Goal: Complete application form

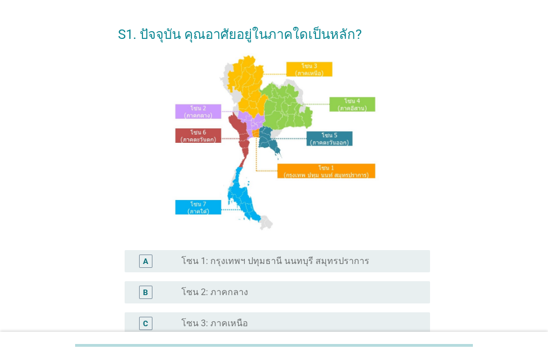
scroll to position [56, 0]
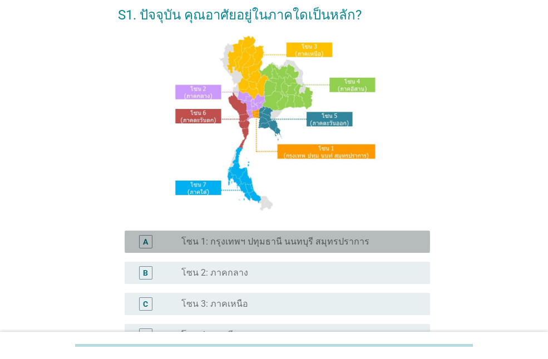
click at [280, 245] on label "โซน 1: กรุงเทพฯ ปทุมธานี นนทบุรี สมุทรปราการ" at bounding box center [275, 241] width 188 height 11
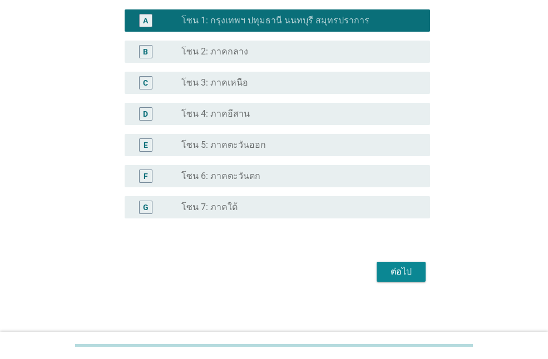
scroll to position [278, 0]
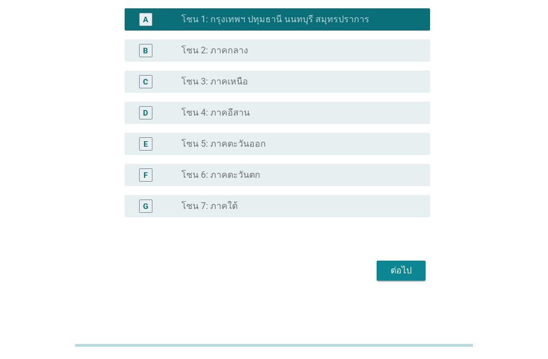
click at [403, 267] on div "ต่อไป" at bounding box center [400, 270] width 31 height 13
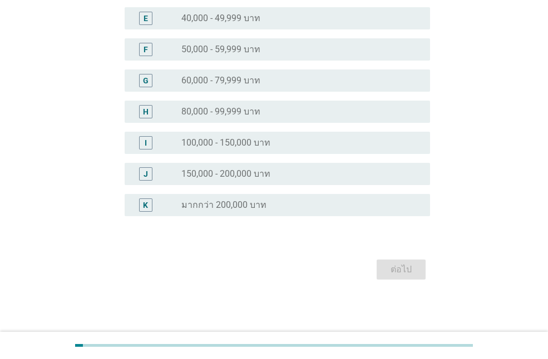
scroll to position [0, 0]
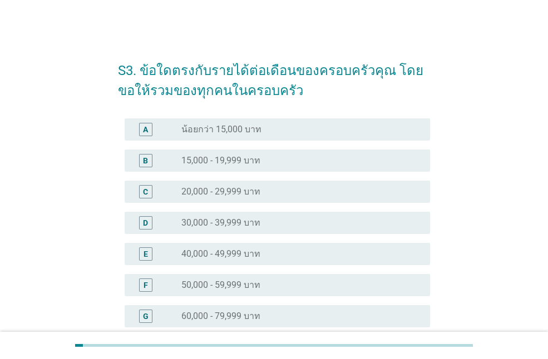
click at [244, 262] on div "E radio_button_unchecked 40,000 - 49,999 บาท" at bounding box center [277, 254] width 305 height 22
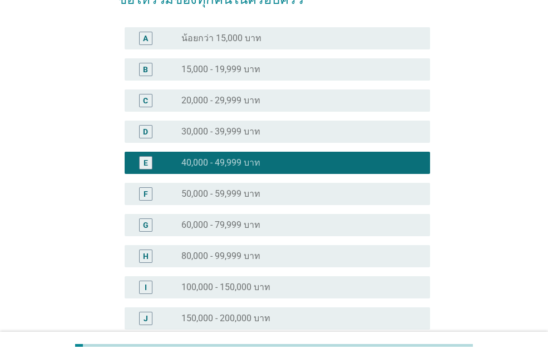
scroll to position [223, 0]
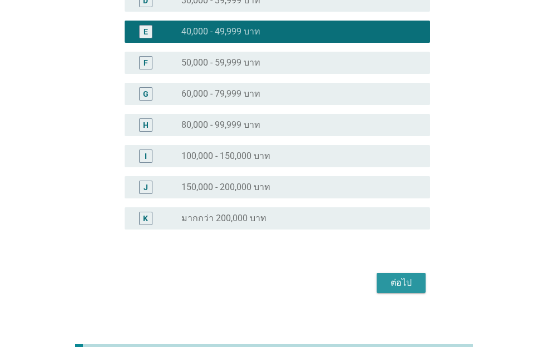
click at [394, 277] on div "ต่อไป" at bounding box center [400, 282] width 31 height 13
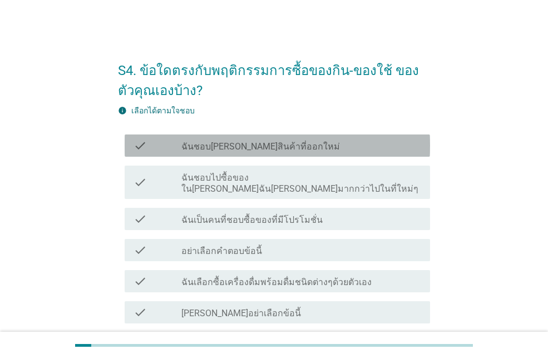
click at [284, 145] on div "check_box_outline_blank ฉันชอบ[PERSON_NAME]สินค้าที่ออกใหม่" at bounding box center [301, 145] width 240 height 13
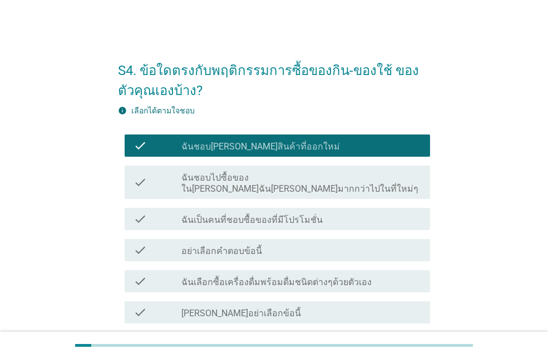
click at [262, 177] on label "ฉันชอบไปซื้อของใน[PERSON_NAME]ฉัน[PERSON_NAME]มากกว่าไปในที่ใหม่ๆ" at bounding box center [301, 183] width 240 height 22
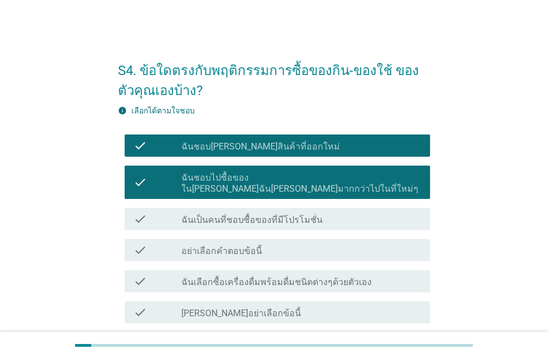
click at [270, 184] on div "check check_box ฉันชอบไปซื้อของใน[PERSON_NAME]ฉัน[PERSON_NAME]มากกว่าไปในที่ใหม…" at bounding box center [277, 182] width 305 height 33
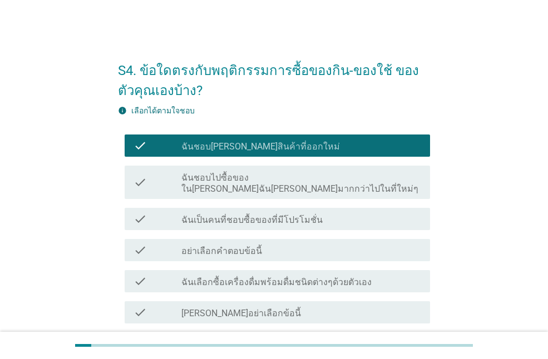
click at [259, 215] on div "check check_box_outline_blank ฉันเป็นคนที่ชอบซื้อของที่มีโปรโมชั่น" at bounding box center [277, 219] width 305 height 22
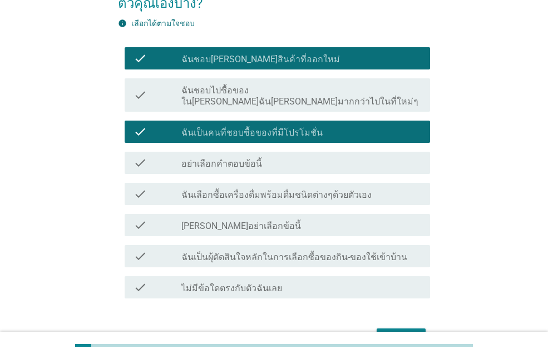
scroll to position [111, 0]
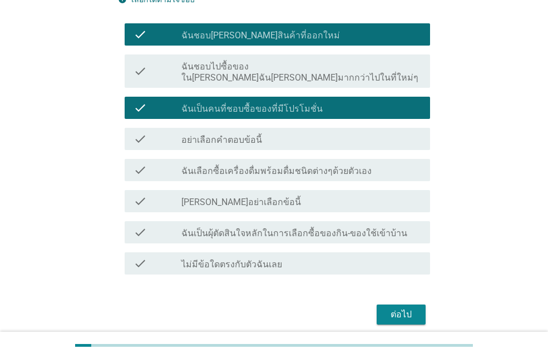
click at [273, 166] on label "ฉันเลือกซื้อเครื่องดื่มพร้อมดื่มชนิดต่างๆด้วยตัวเอง" at bounding box center [276, 171] width 190 height 11
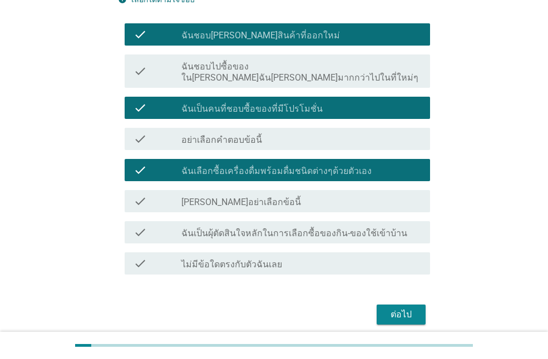
click at [262, 228] on label "ฉันเป็นผุ้ตัดสินใจหลักในการเลือกซื้อของกิน-ของใช้เข้าบ้าน" at bounding box center [294, 233] width 226 height 11
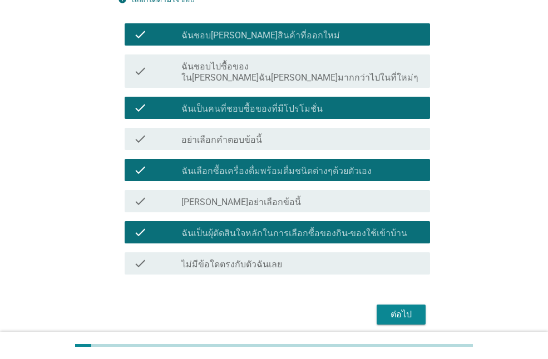
click at [408, 308] on div "ต่อไป" at bounding box center [400, 314] width 31 height 13
